Goal: Book appointment/travel/reservation

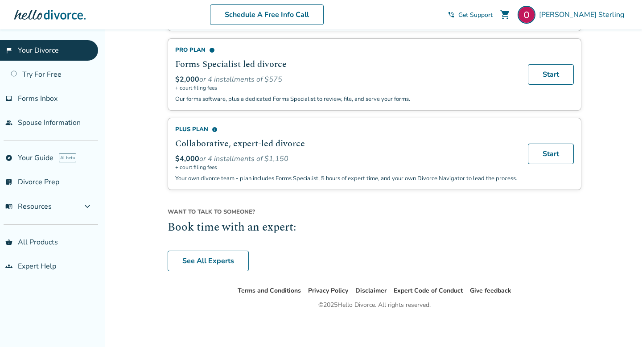
scroll to position [641, 0]
click at [208, 264] on link "See All Experts" at bounding box center [208, 260] width 81 height 21
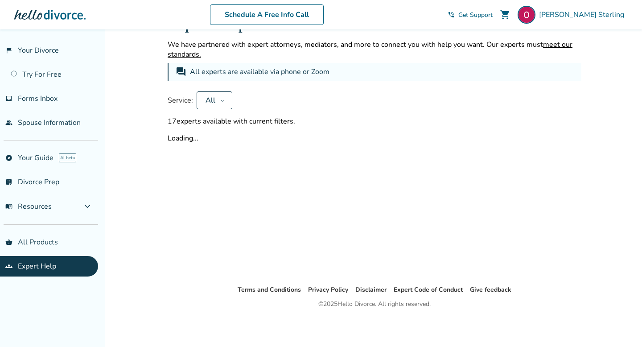
scroll to position [641, 0]
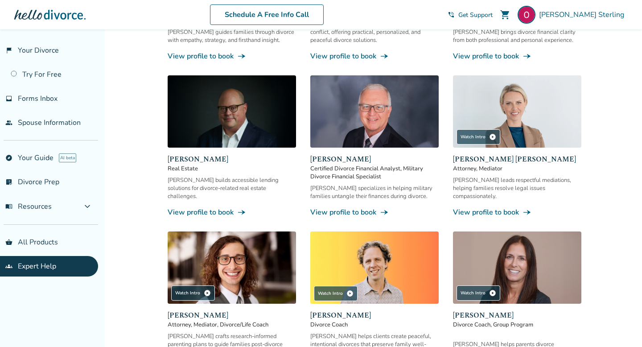
scroll to position [544, 0]
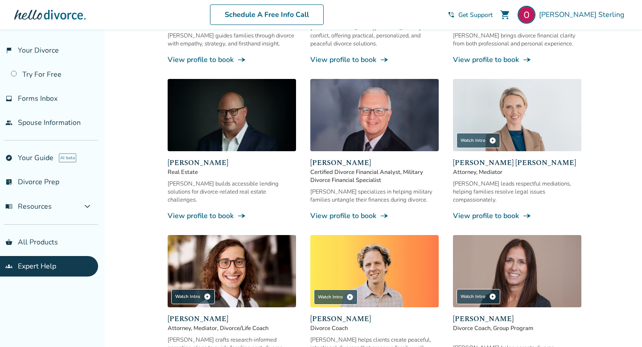
click at [502, 211] on link "View profile to book line_end_arrow_notch" at bounding box center [517, 216] width 128 height 10
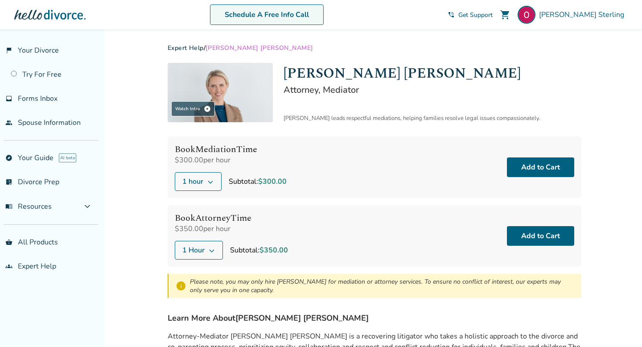
click at [296, 16] on link "Schedule A Free Info Call" at bounding box center [267, 14] width 114 height 21
